Goal: Navigation & Orientation: Find specific page/section

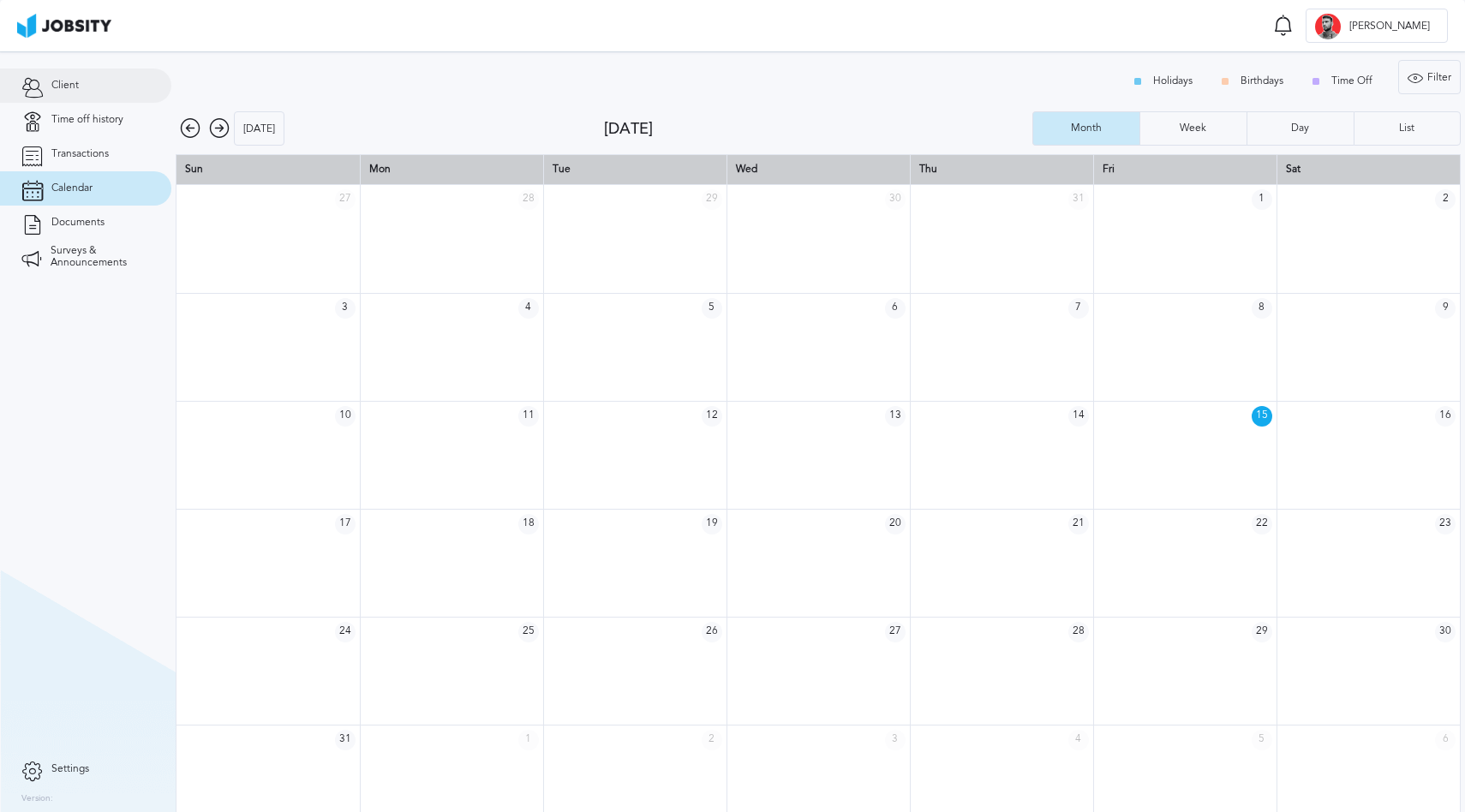
click at [90, 77] on link "Client" at bounding box center [85, 85] width 172 height 34
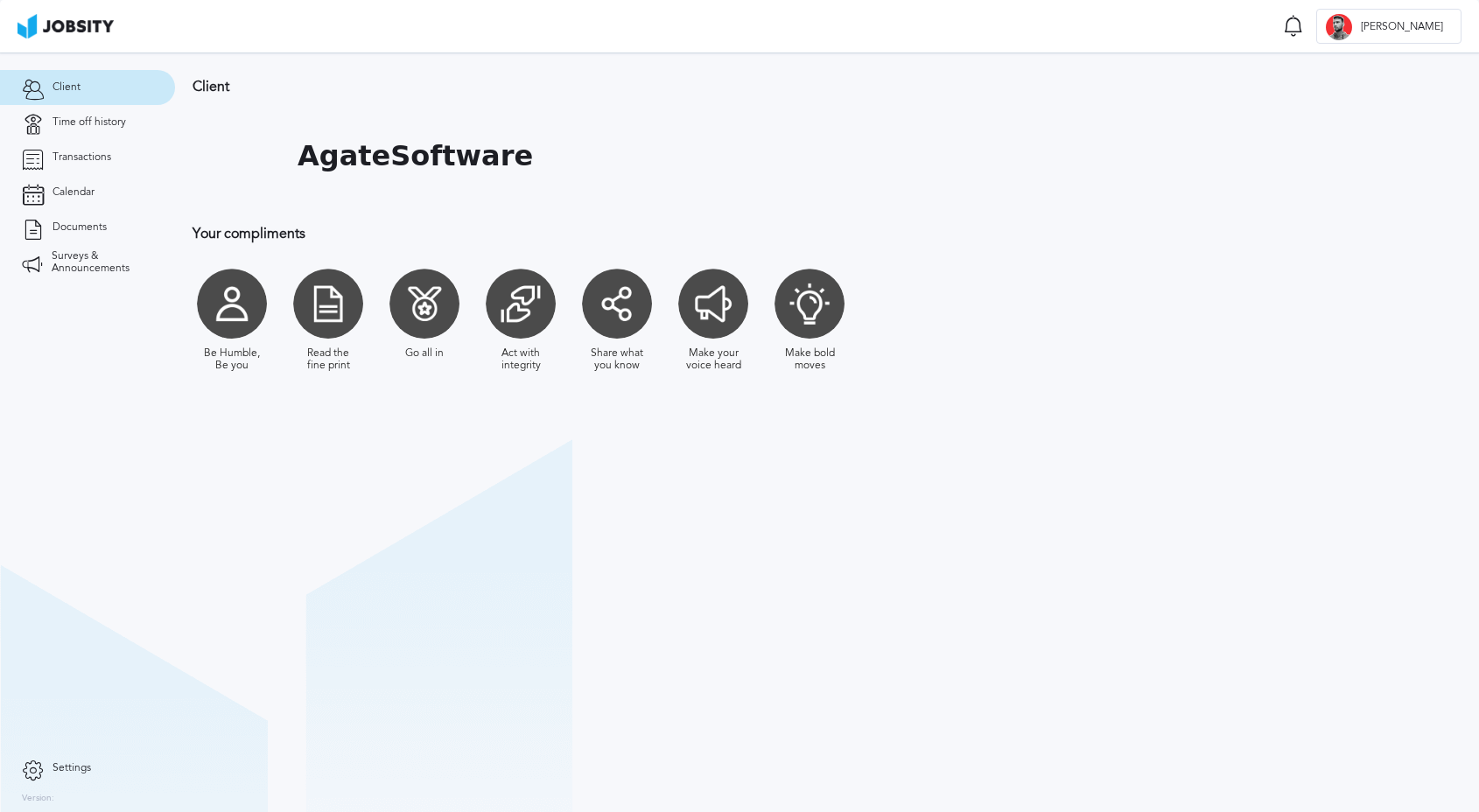
click at [332, 467] on section "Client AgateSoftware Your compliments Be Humble, Be you Read the fine print Go …" at bounding box center [827, 431] width 1304 height 759
click at [355, 540] on section "Client AgateSoftware Your compliments Be Humble, Be you Read the fine print Go …" at bounding box center [827, 431] width 1304 height 759
click at [319, 167] on h1 "AgateSoftware" at bounding box center [415, 156] width 235 height 32
click at [350, 161] on h1 "AgateSoftware" at bounding box center [415, 156] width 235 height 32
drag, startPoint x: 387, startPoint y: 533, endPoint x: 160, endPoint y: 263, distance: 352.7
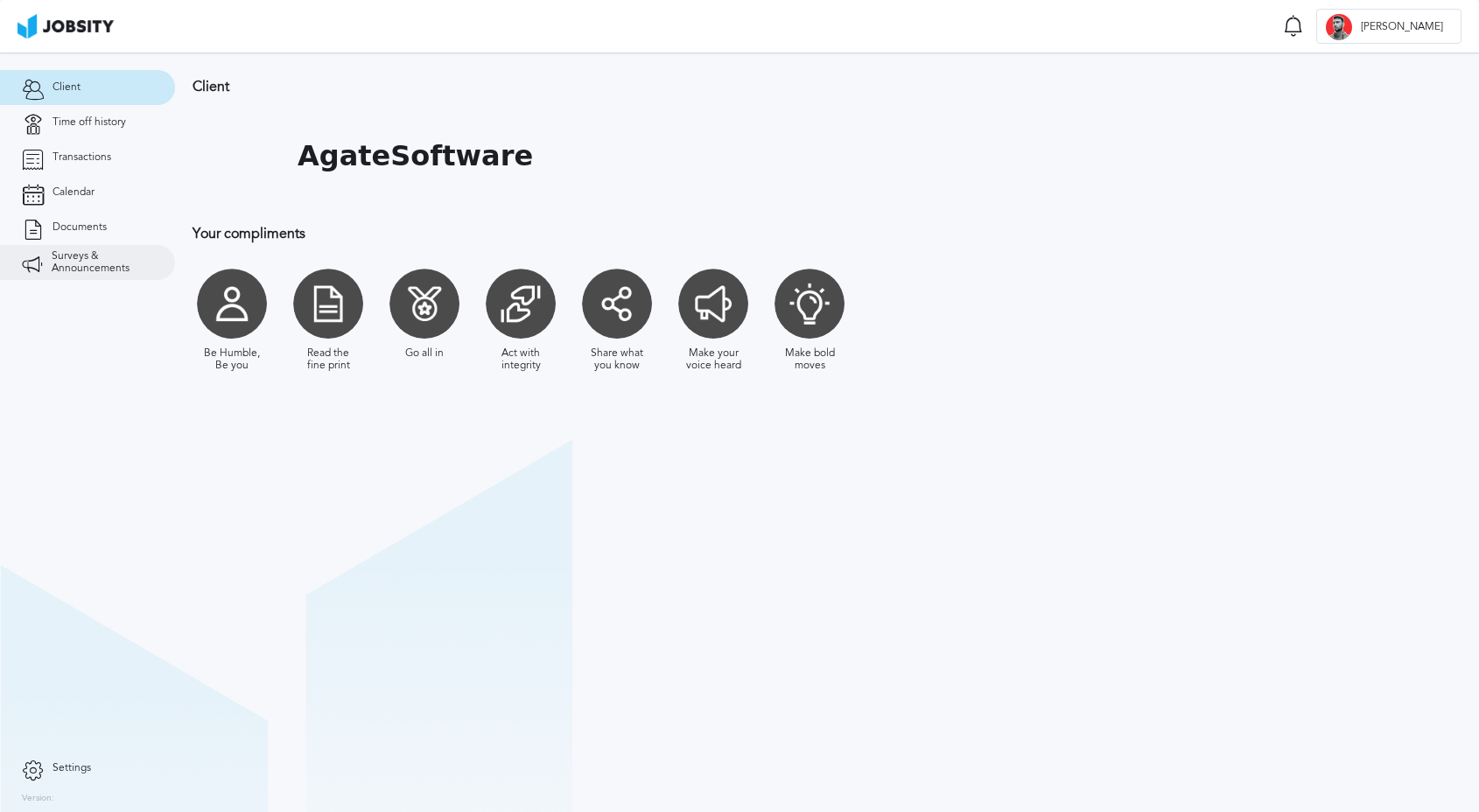
click at [383, 533] on section "Client AgateSoftware Your compliments Be Humble, Be you Read the fine print Go …" at bounding box center [827, 431] width 1304 height 759
click at [131, 121] on link "Time off history" at bounding box center [87, 122] width 175 height 35
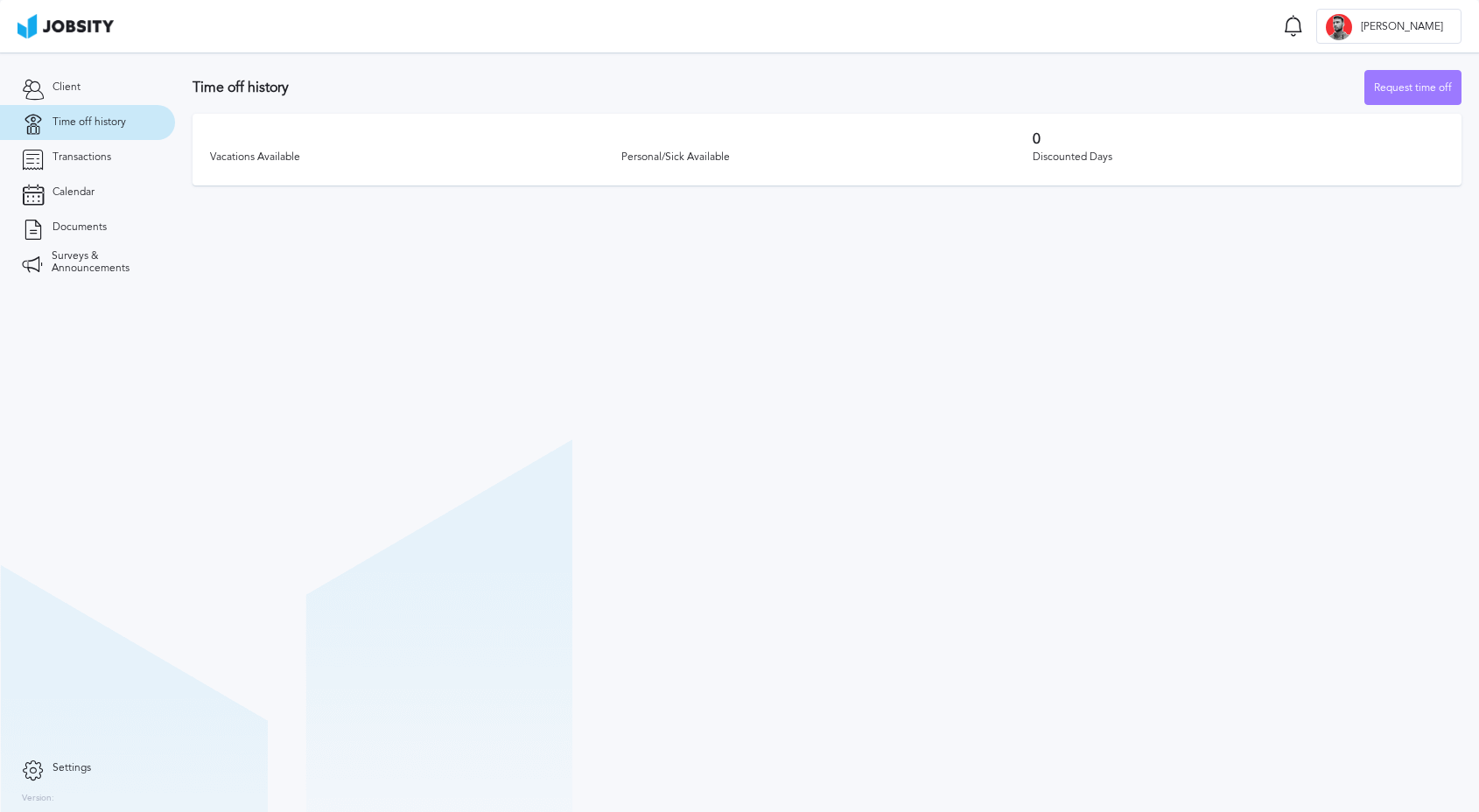
drag, startPoint x: 326, startPoint y: 265, endPoint x: 308, endPoint y: 261, distance: 18.4
click at [325, 265] on section "Time off history Request time off Vacations Available Personal/Sick Available 0…" at bounding box center [827, 431] width 1304 height 759
click at [98, 185] on link "Calendar" at bounding box center [87, 193] width 175 height 35
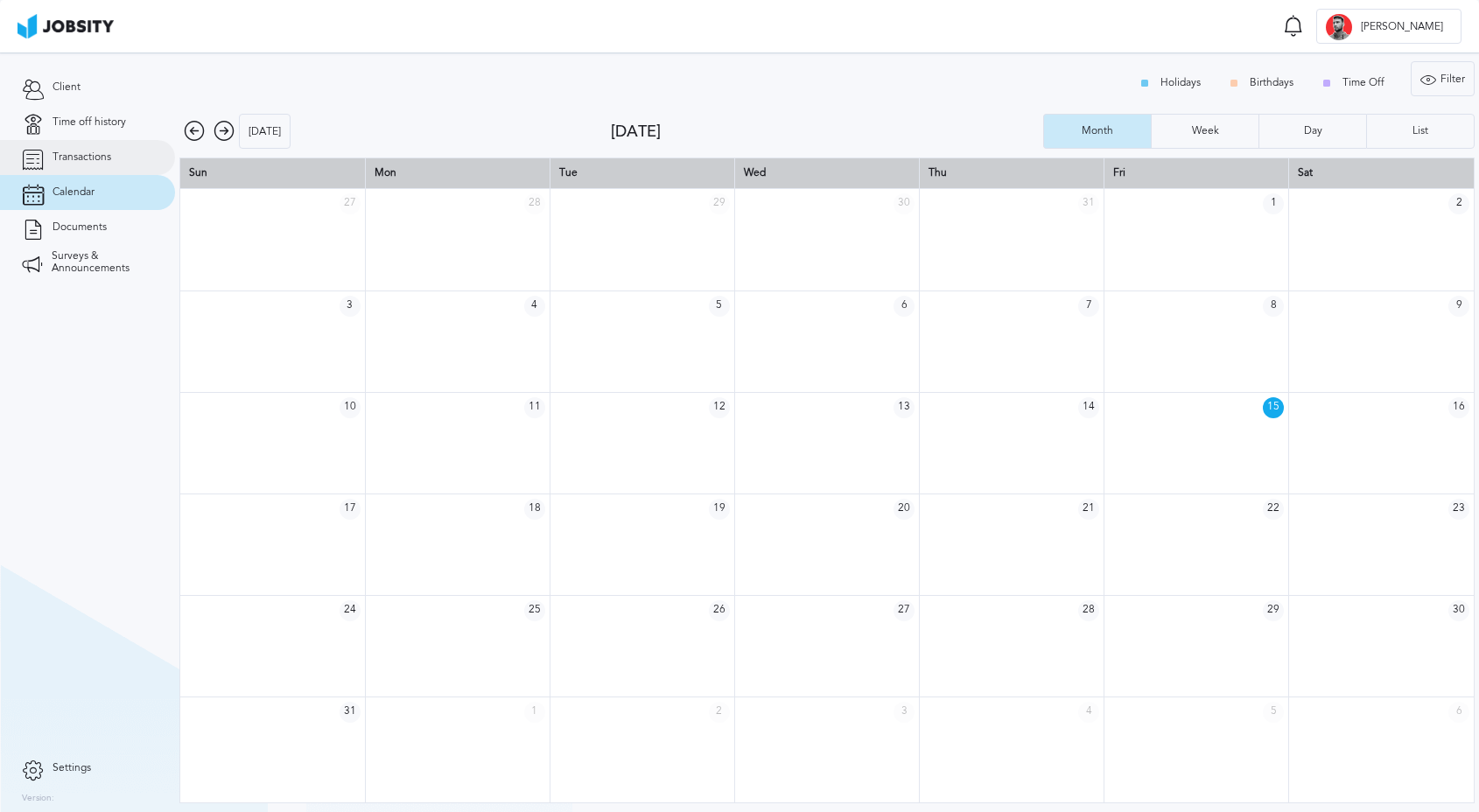
click at [106, 159] on span "Transactions" at bounding box center [82, 157] width 59 height 12
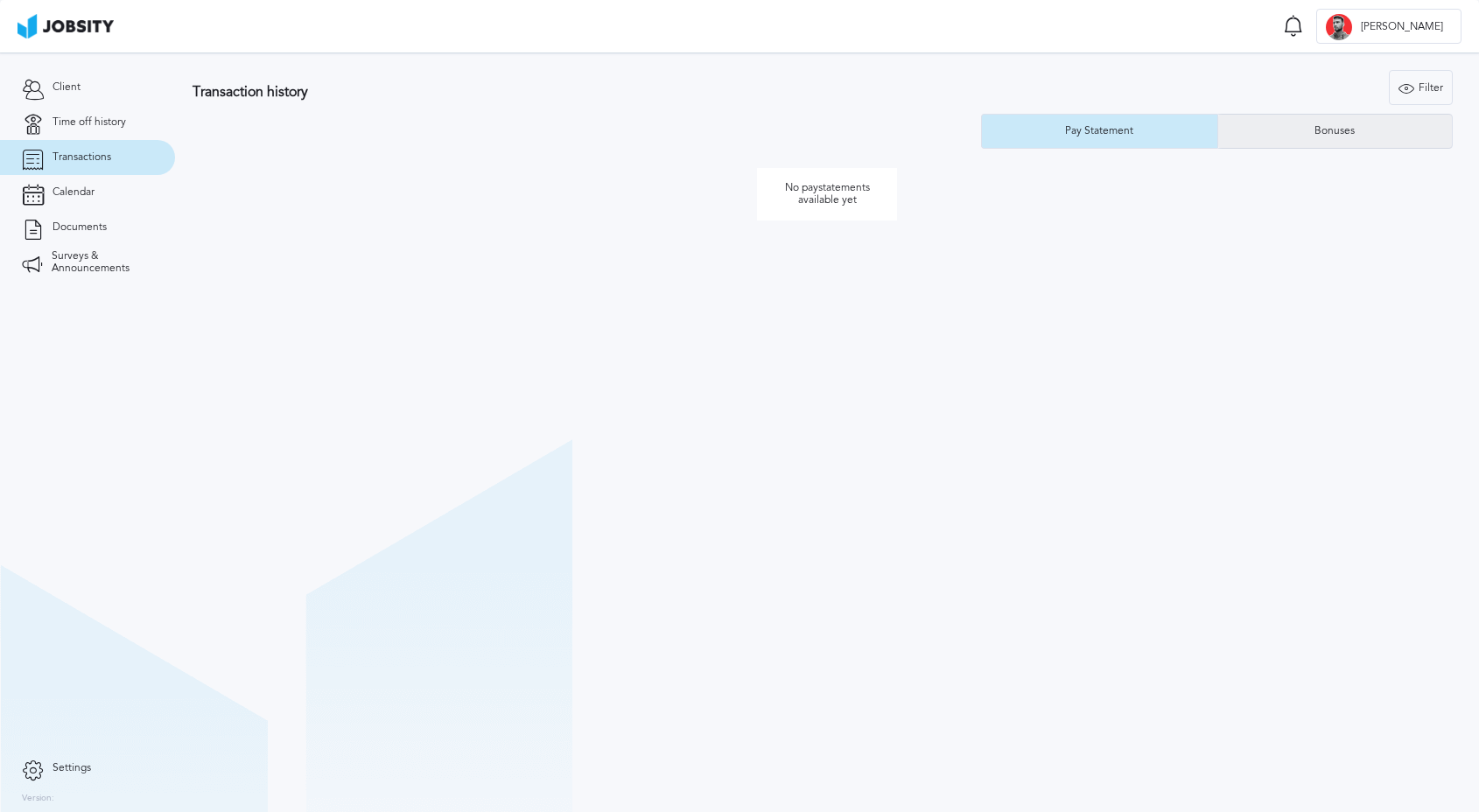
click at [1380, 117] on div "Bonuses" at bounding box center [1335, 131] width 234 height 35
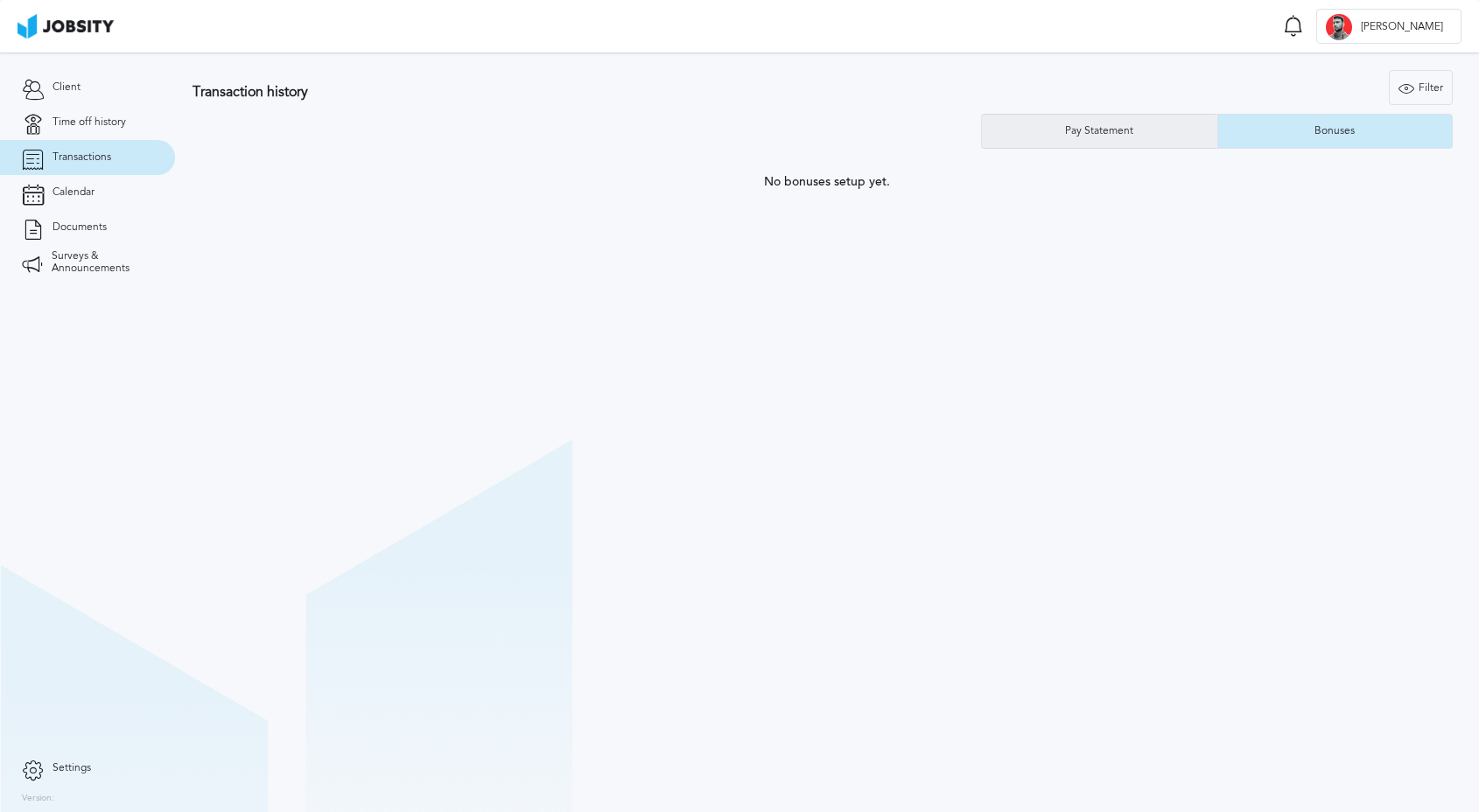
click at [1034, 131] on div "Pay Statement" at bounding box center [1099, 131] width 234 height 35
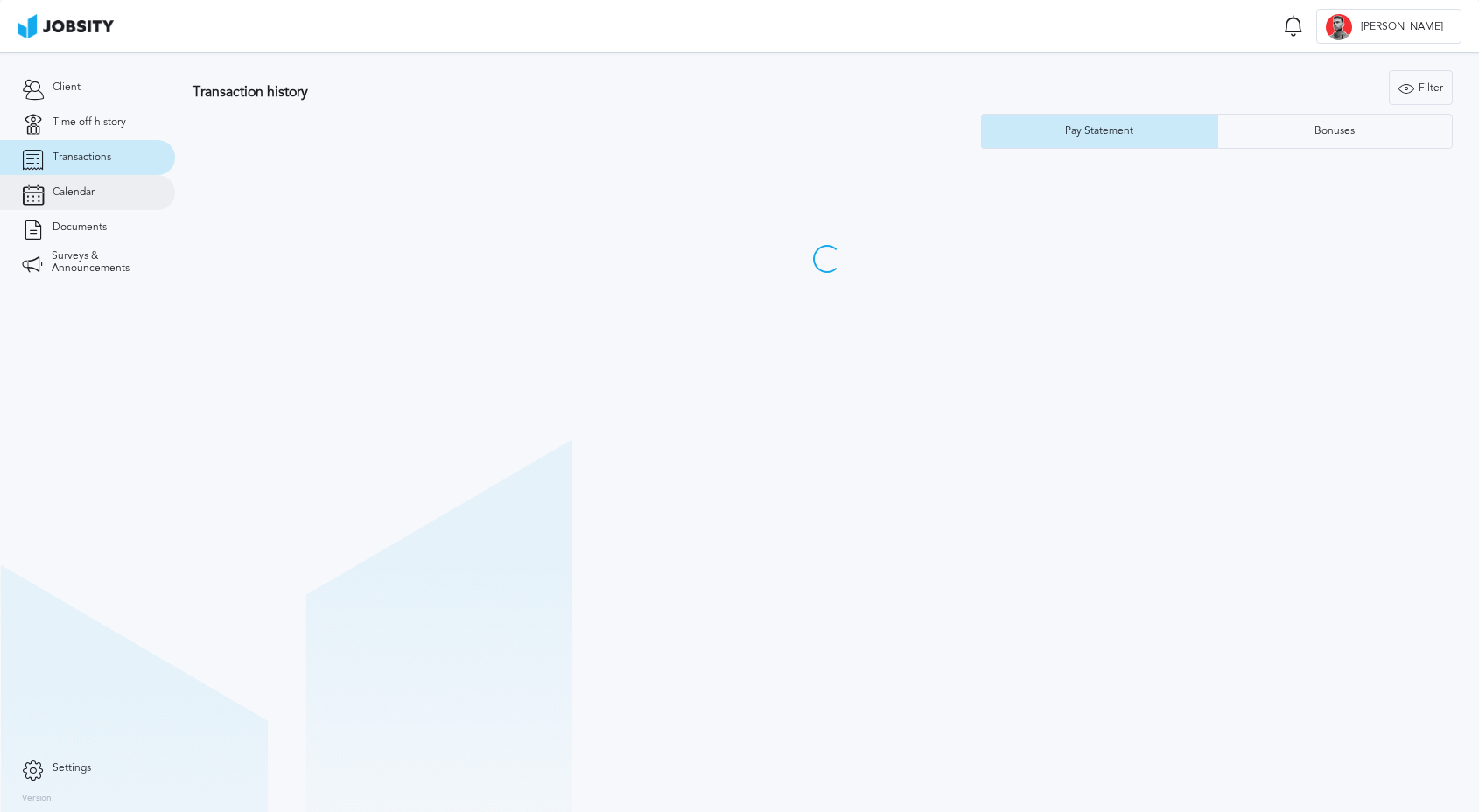
click at [137, 200] on link "Calendar" at bounding box center [87, 193] width 175 height 35
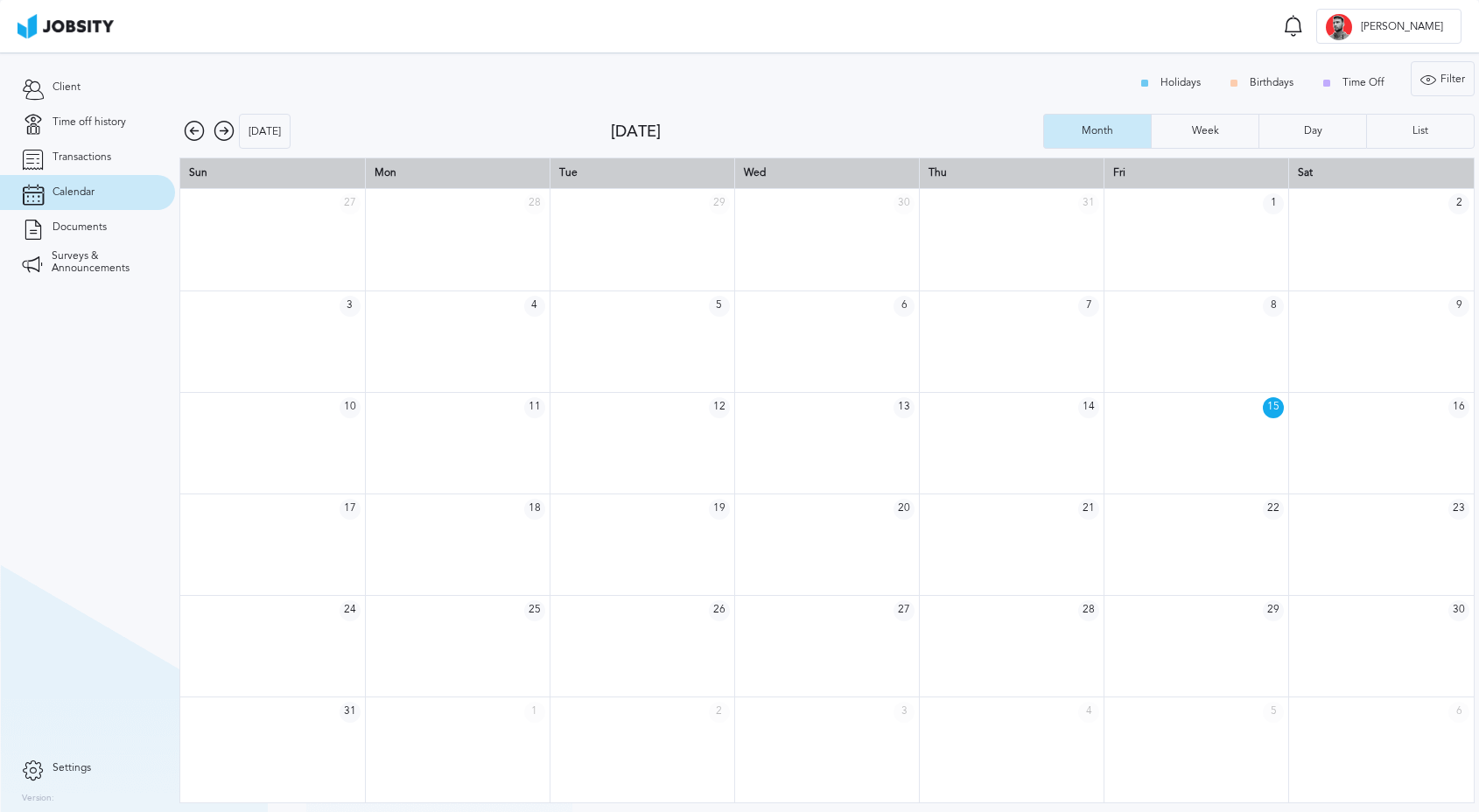
click at [232, 129] on icon at bounding box center [224, 131] width 21 height 21
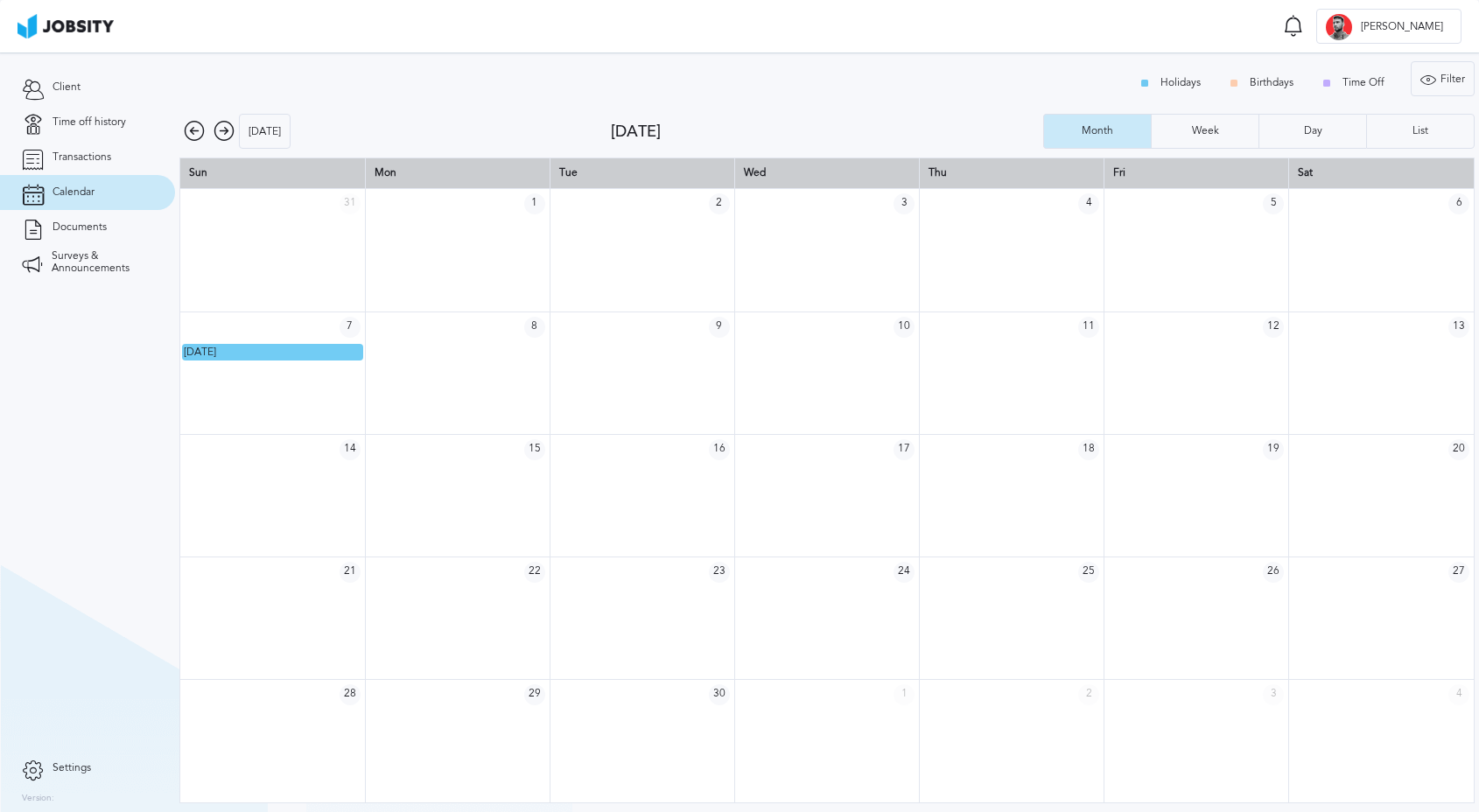
click at [194, 128] on icon at bounding box center [194, 131] width 21 height 21
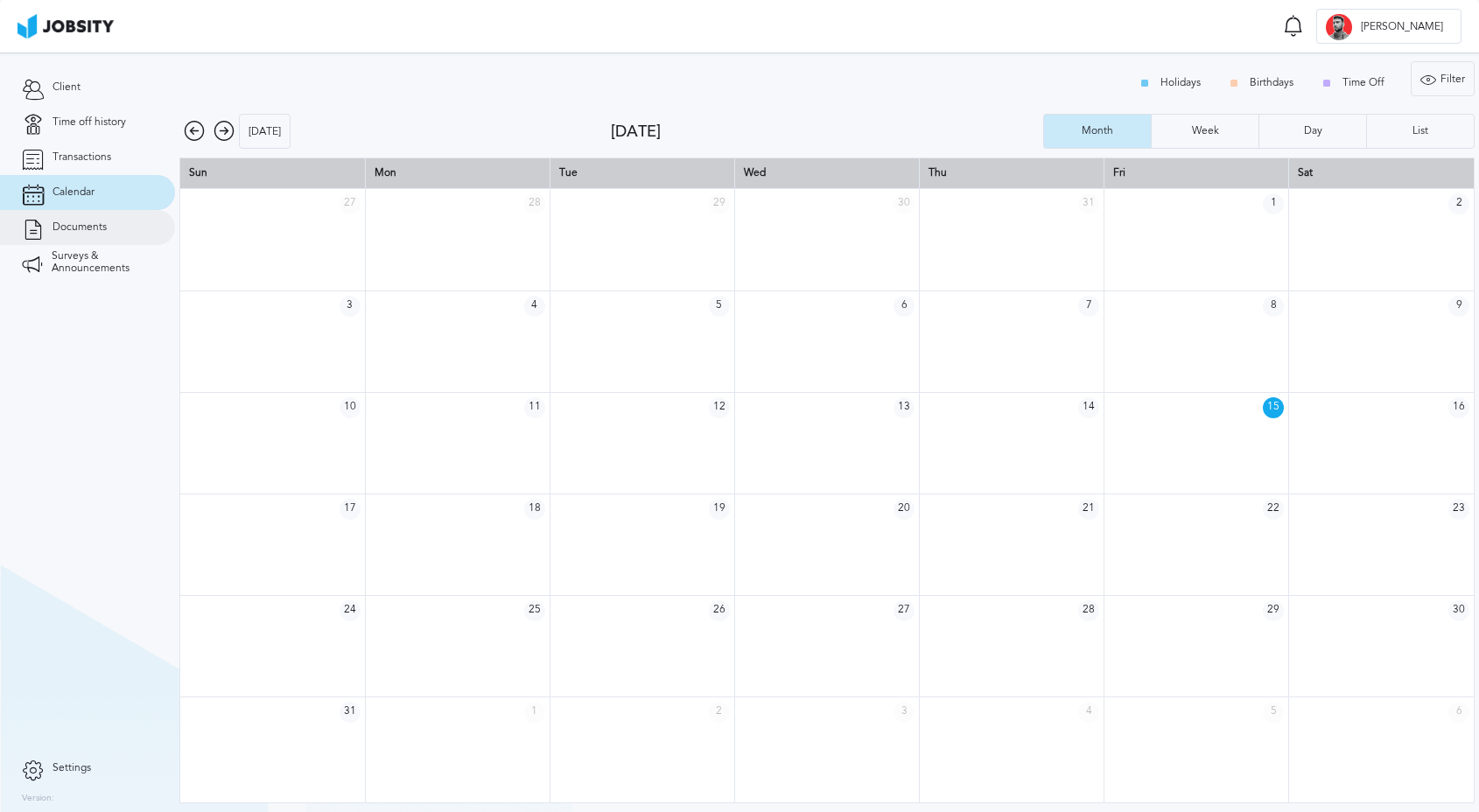
click at [85, 218] on link "Documents" at bounding box center [87, 228] width 175 height 35
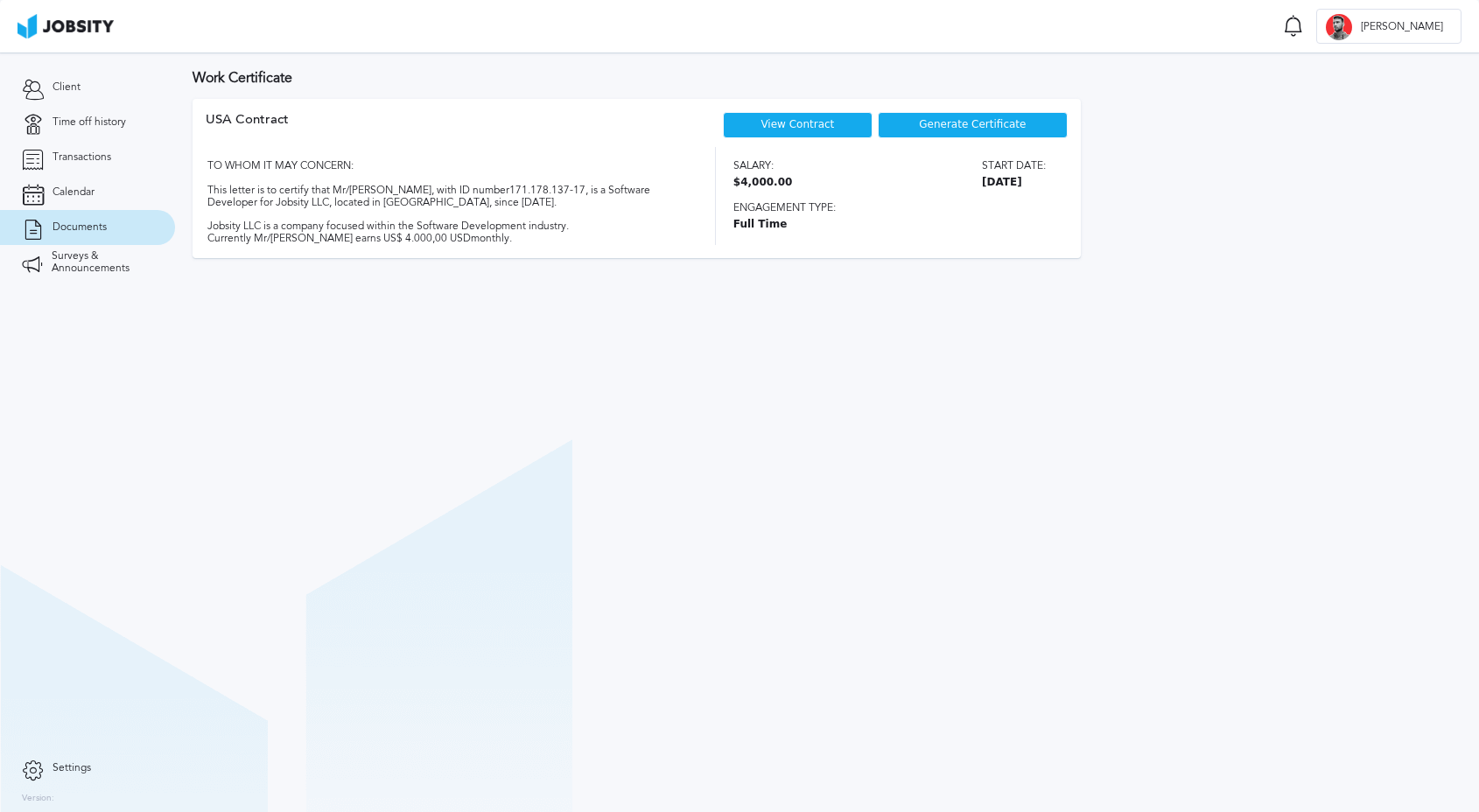
click at [787, 127] on link "View Contract" at bounding box center [797, 124] width 73 height 12
click at [831, 120] on link "View Contract" at bounding box center [797, 124] width 73 height 12
